Goal: Transaction & Acquisition: Purchase product/service

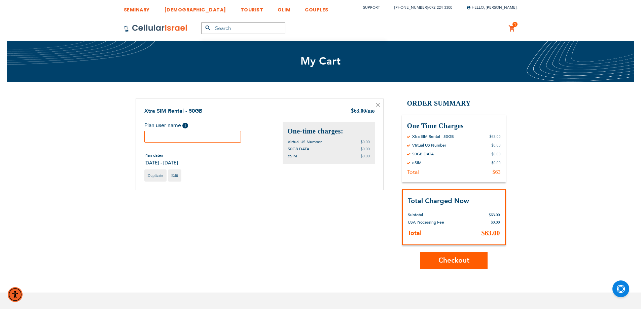
click at [188, 137] on input "text" at bounding box center [192, 137] width 97 height 12
type input "a"
type input "שלומה"
click at [438, 256] on span "Checkout" at bounding box center [453, 261] width 31 height 10
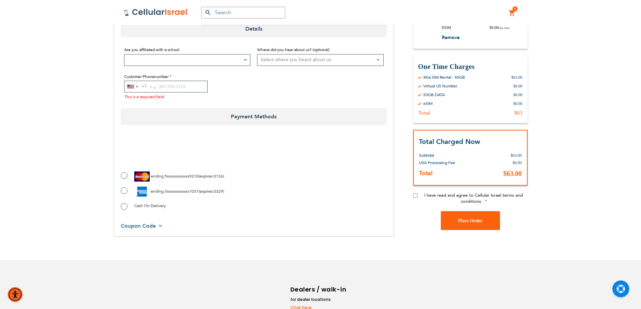
scroll to position [66, 0]
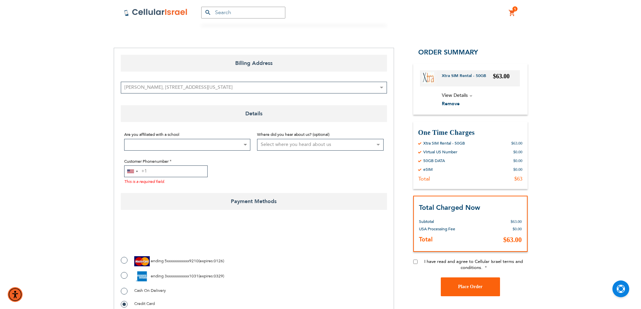
click at [198, 175] on input "Customer Phonenumber" at bounding box center [165, 172] width 83 height 12
click at [131, 174] on div "[GEOGRAPHIC_DATA] +1" at bounding box center [131, 171] width 15 height 11
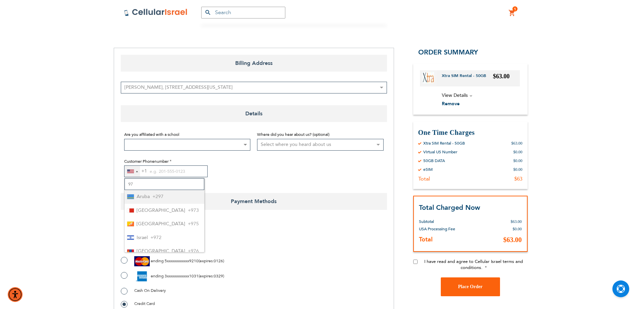
type input "972"
click at [164, 200] on li "Israel +972" at bounding box center [164, 197] width 80 height 14
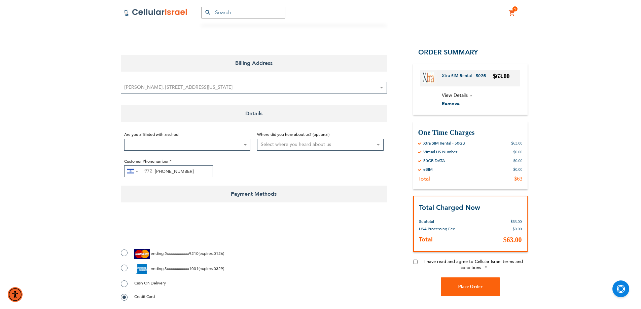
type input "[PHONE_NUMBER]"
checkbox input "true"
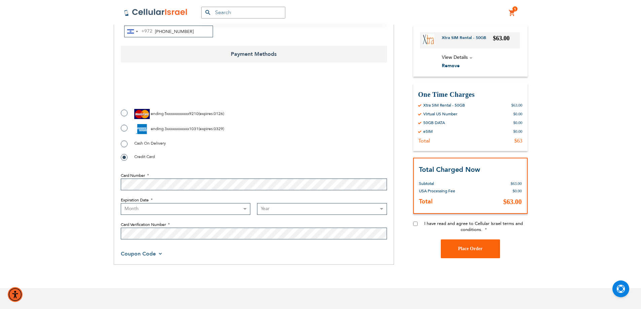
scroll to position [273, 0]
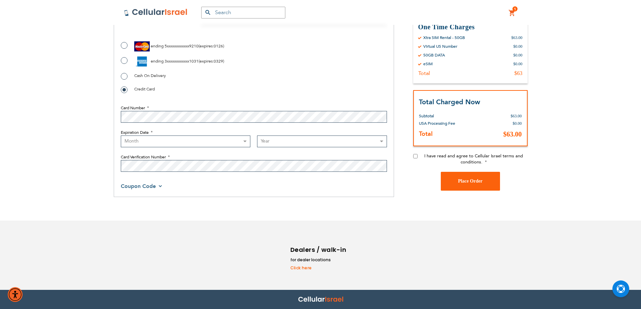
click at [197, 133] on label "Expiration Date" at bounding box center [254, 133] width 266 height 6
click at [197, 136] on select "Month [DATE] - [DATE] - [DATE] - [DATE] - [DATE] - [DATE] - [DATE] - [DATE] - […" at bounding box center [186, 142] width 130 height 12
click at [224, 142] on select "Month [DATE] - [DATE] - [DATE] - [DATE] - [DATE] - [DATE] - [DATE] - [DATE] - […" at bounding box center [186, 142] width 130 height 12
select select "7"
click at [121, 136] on select "Month [DATE] - [DATE] - [DATE] - [DATE] - [DATE] - [DATE] - [DATE] - [DATE] - […" at bounding box center [186, 142] width 130 height 12
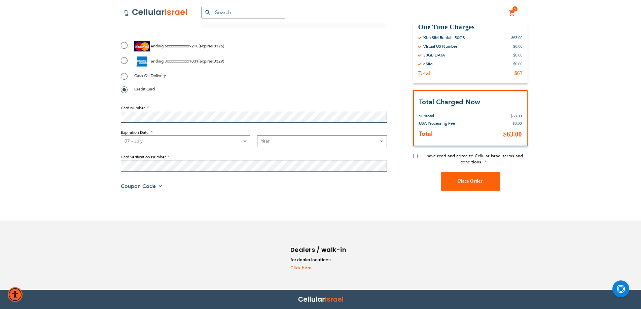
click at [287, 143] on select "Year [DATE] 2026 2027 2028 2029 2030 2031 2032 2033 2034 2035 2036 2037 2038 20…" at bounding box center [322, 142] width 130 height 12
select select "2030"
click at [257, 136] on select "Year [DATE] 2026 2027 2028 2029 2030 2031 2032 2033 2034 2035 2036 2037 2038 20…" at bounding box center [322, 142] width 130 height 12
click at [417, 157] on input "I have read and agree to Cellular Israel terms and conditions." at bounding box center [415, 156] width 4 height 4
checkbox input "true"
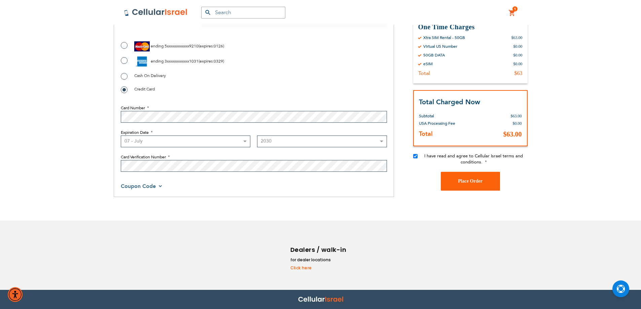
checkbox input "false"
click at [469, 179] on span "Place Order" at bounding box center [470, 181] width 25 height 5
